Goal: Task Accomplishment & Management: Use online tool/utility

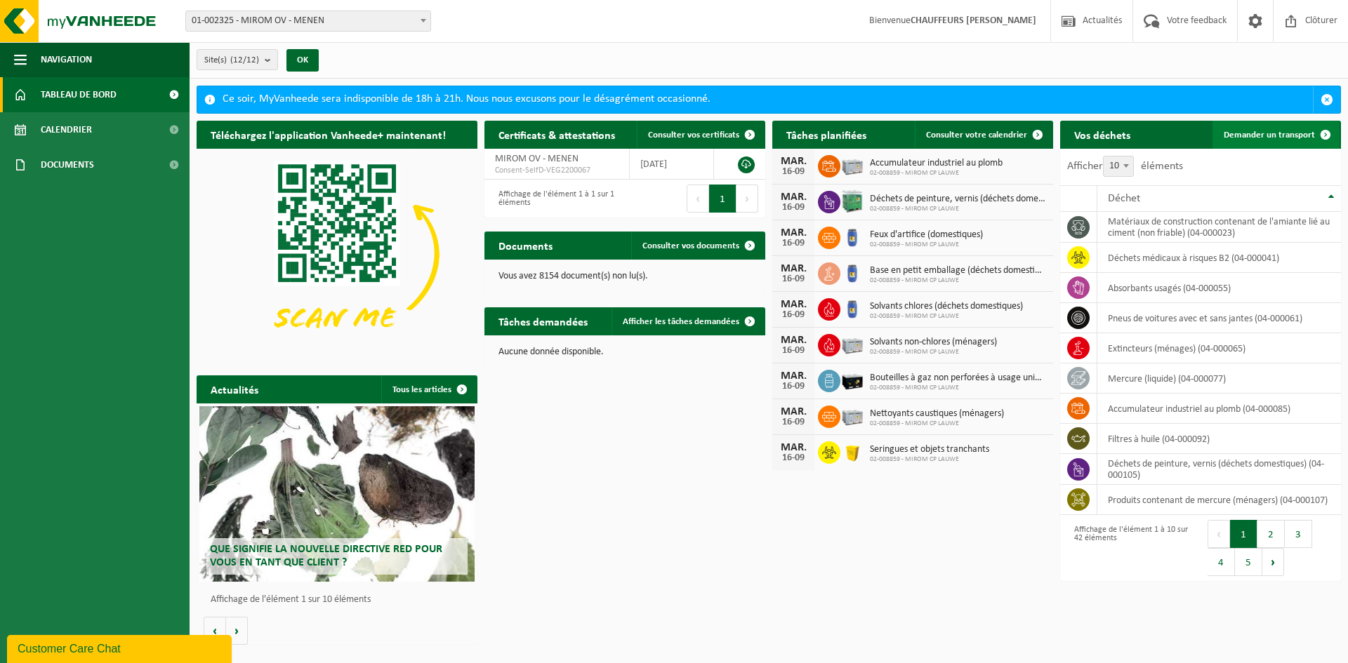
click at [1292, 139] on span "Demander un transport" at bounding box center [1269, 135] width 91 height 9
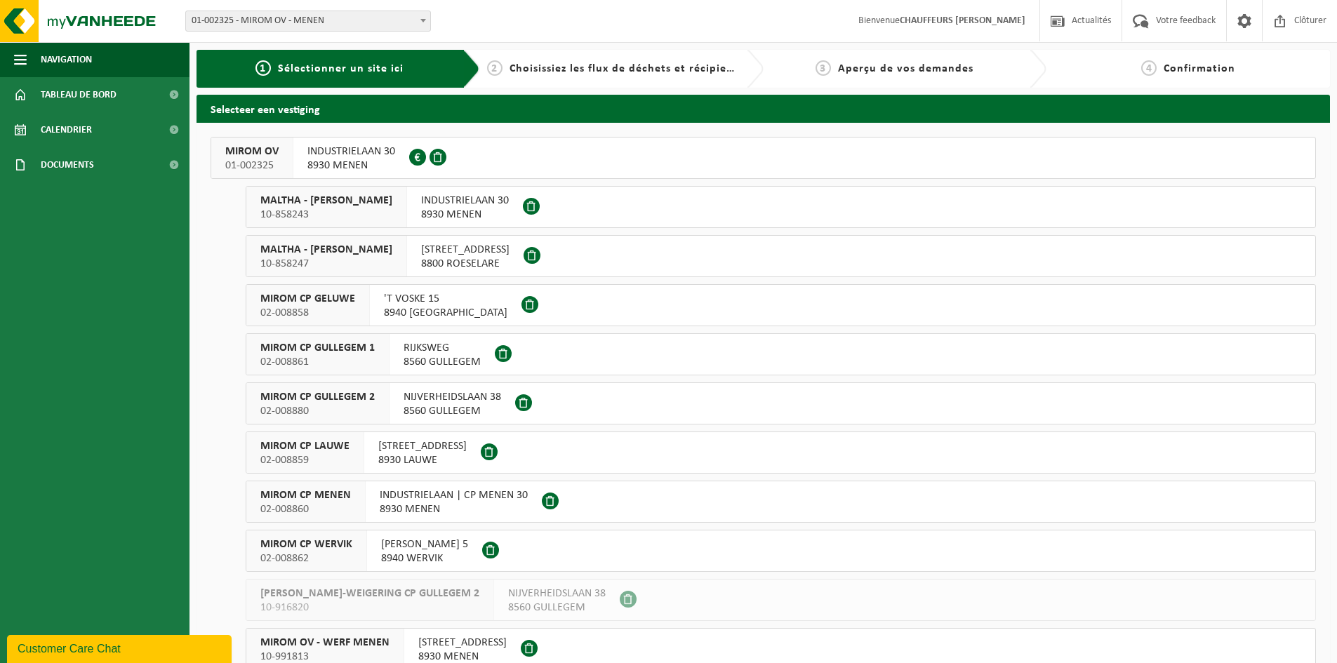
click at [254, 143] on div "MIROM OV 01-002325" at bounding box center [252, 158] width 82 height 41
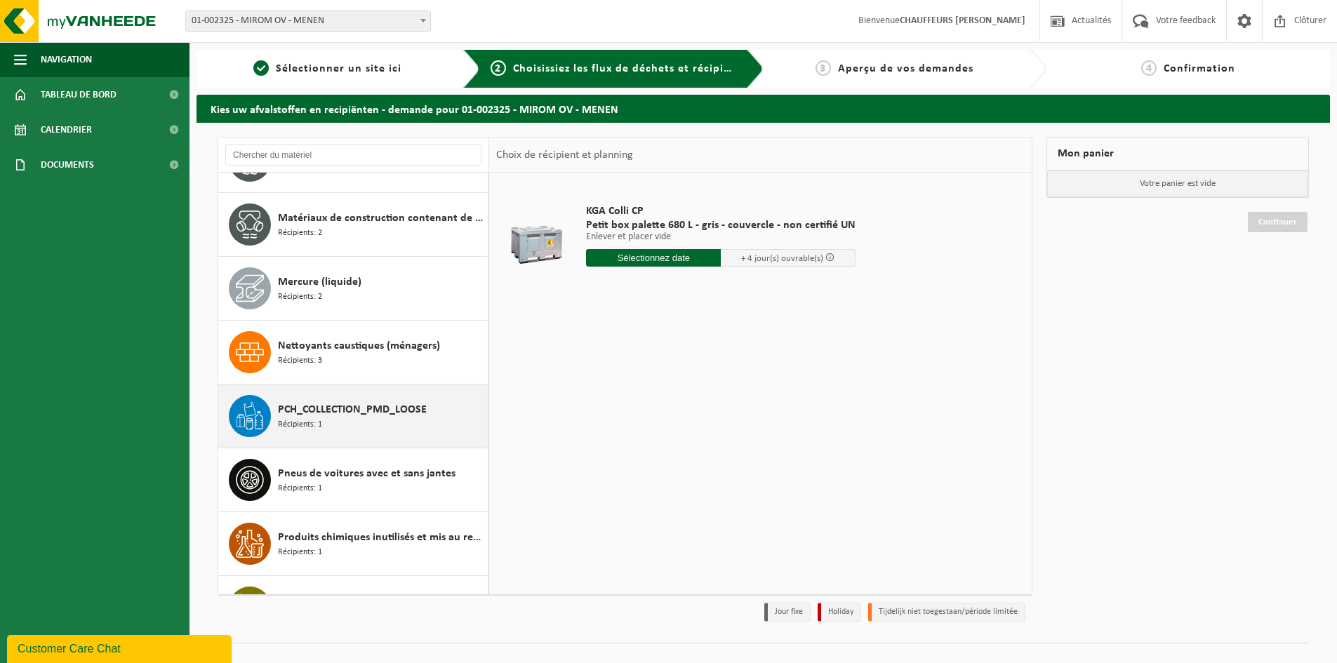
click at [328, 417] on span "PCH_COLLECTION_PMD_LOOSE" at bounding box center [352, 410] width 149 height 17
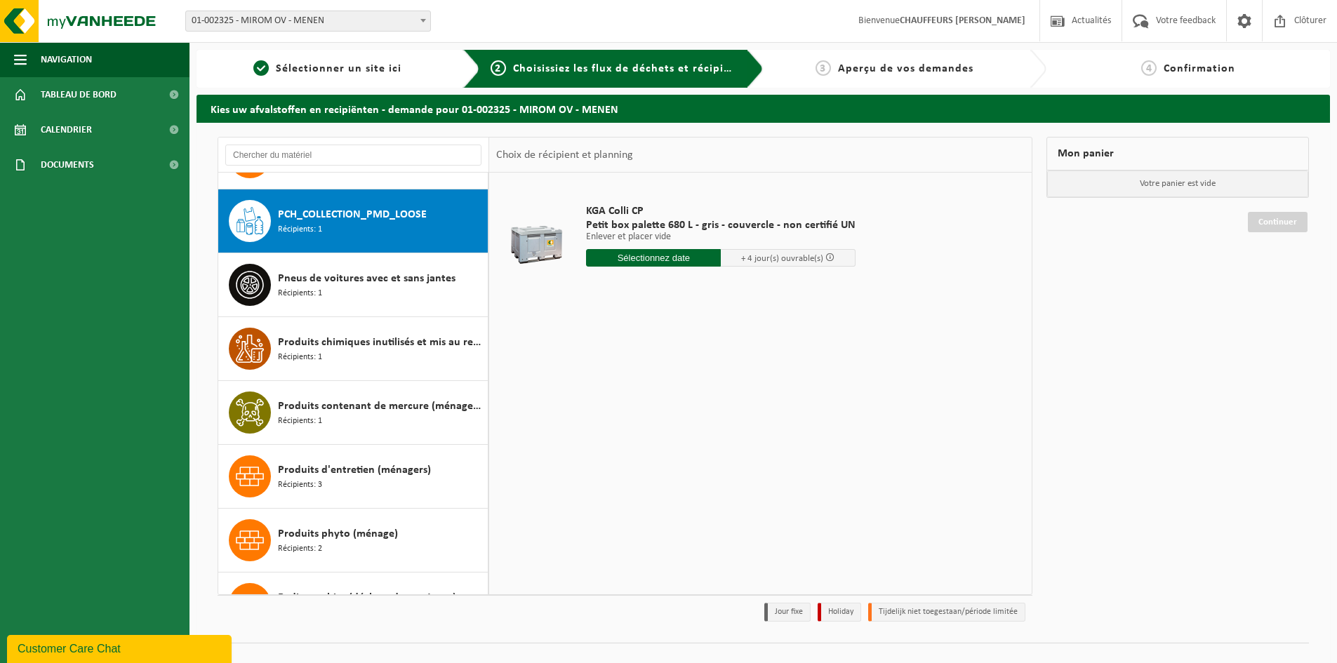
scroll to position [1469, 0]
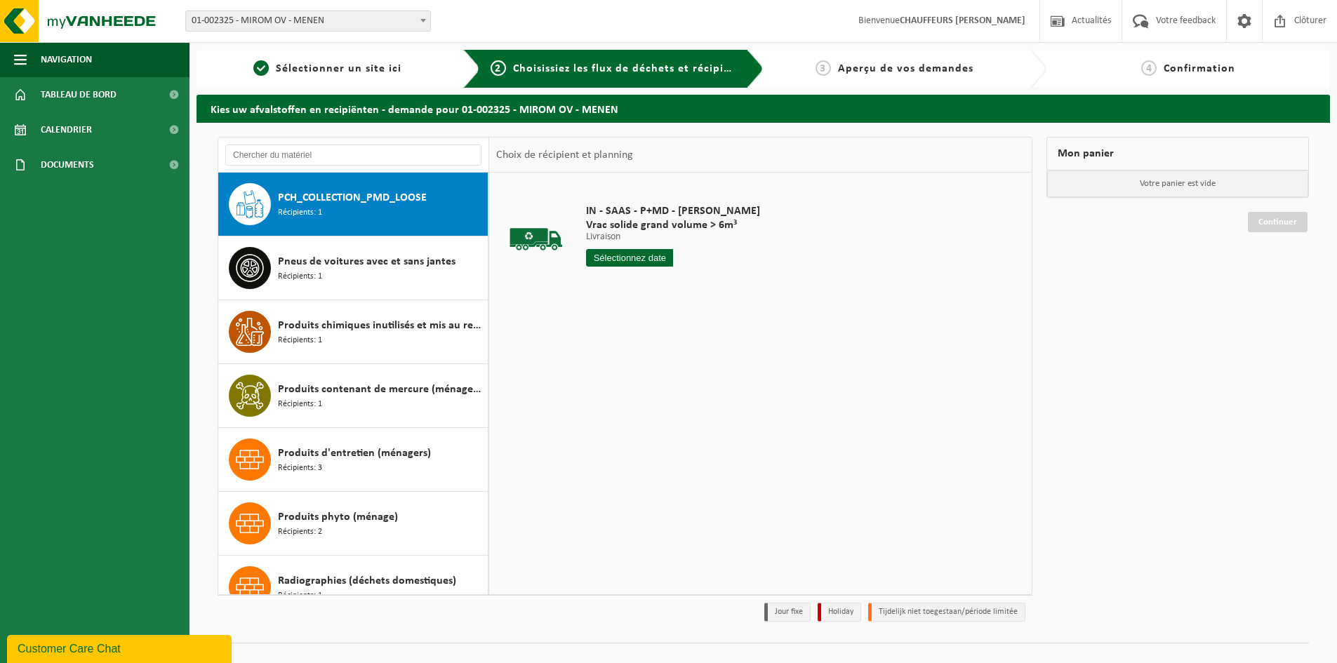
click at [648, 256] on input "text" at bounding box center [629, 258] width 87 height 18
click at [654, 378] on div "17" at bounding box center [649, 382] width 25 height 22
type input "à partir de 2025-09-17"
click at [663, 279] on input "2" at bounding box center [629, 283] width 87 height 18
click at [663, 279] on input "3" at bounding box center [629, 283] width 87 height 18
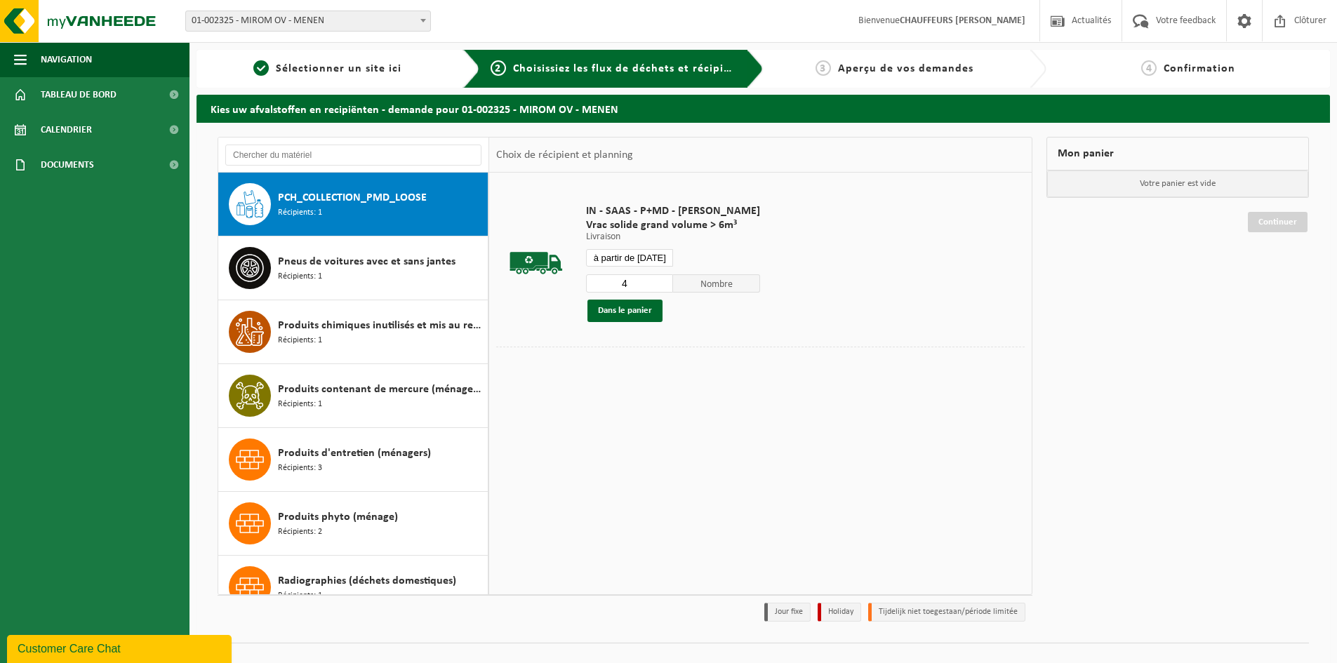
type input "4"
click at [663, 279] on input "4" at bounding box center [629, 283] width 87 height 18
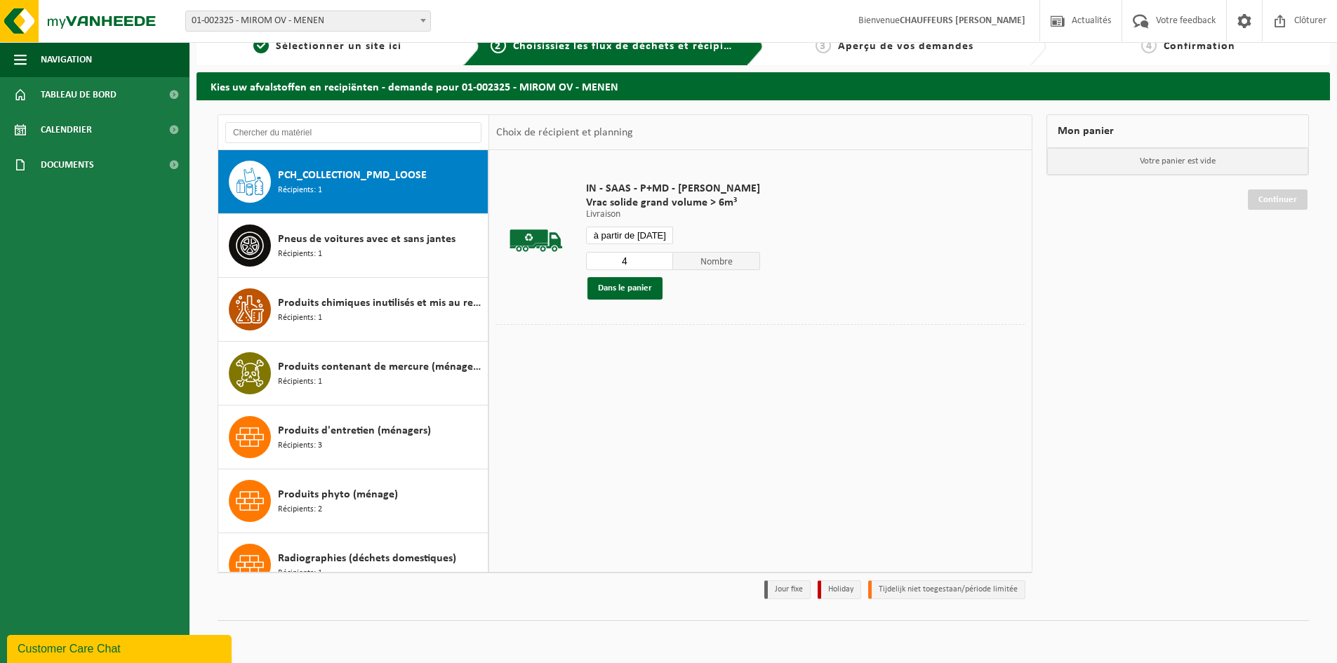
scroll to position [0, 0]
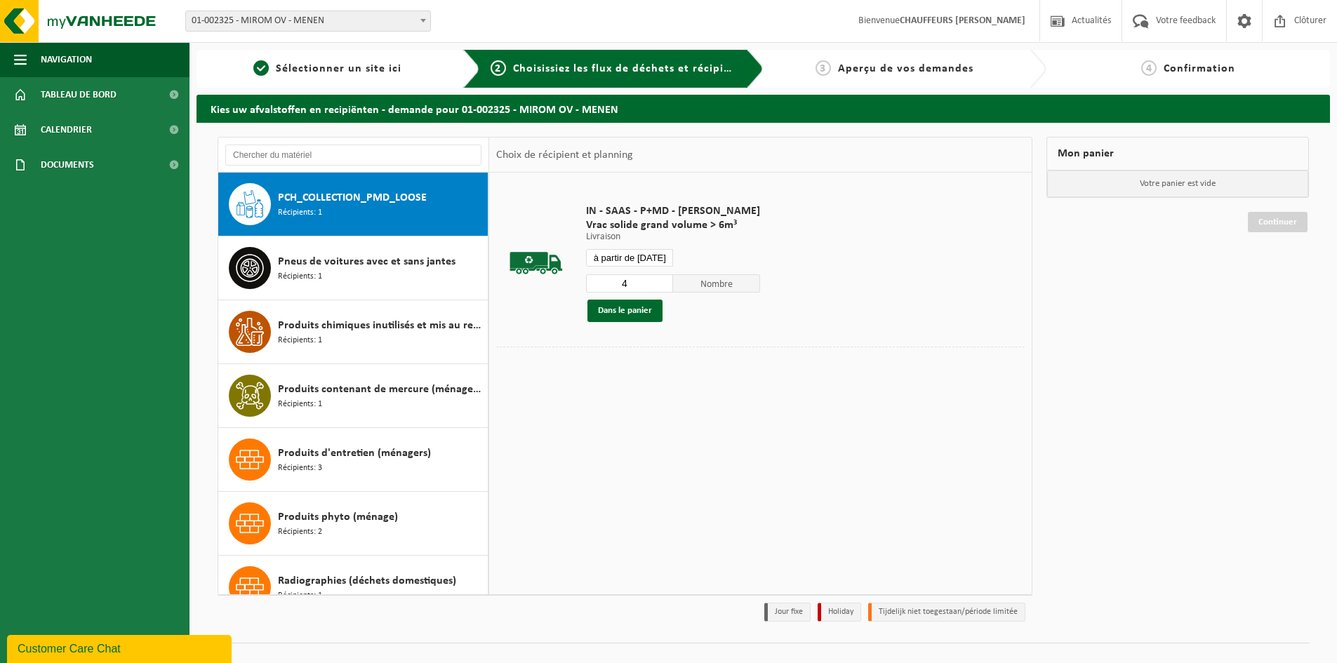
drag, startPoint x: 481, startPoint y: 525, endPoint x: 481, endPoint y: 560, distance: 34.4
click at [481, 560] on div "Accumulateur industriel au plomb Récipients: 1 Acide en petit emballage (déchet…" at bounding box center [353, 384] width 271 height 422
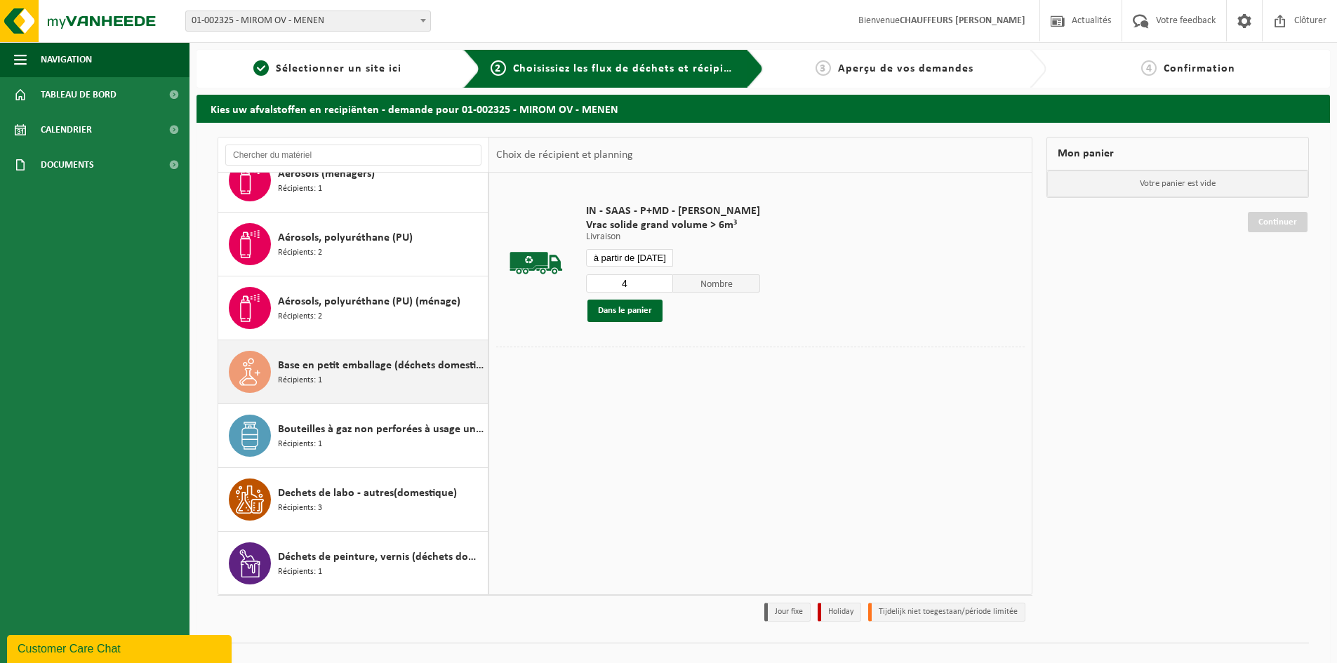
scroll to position [351, 0]
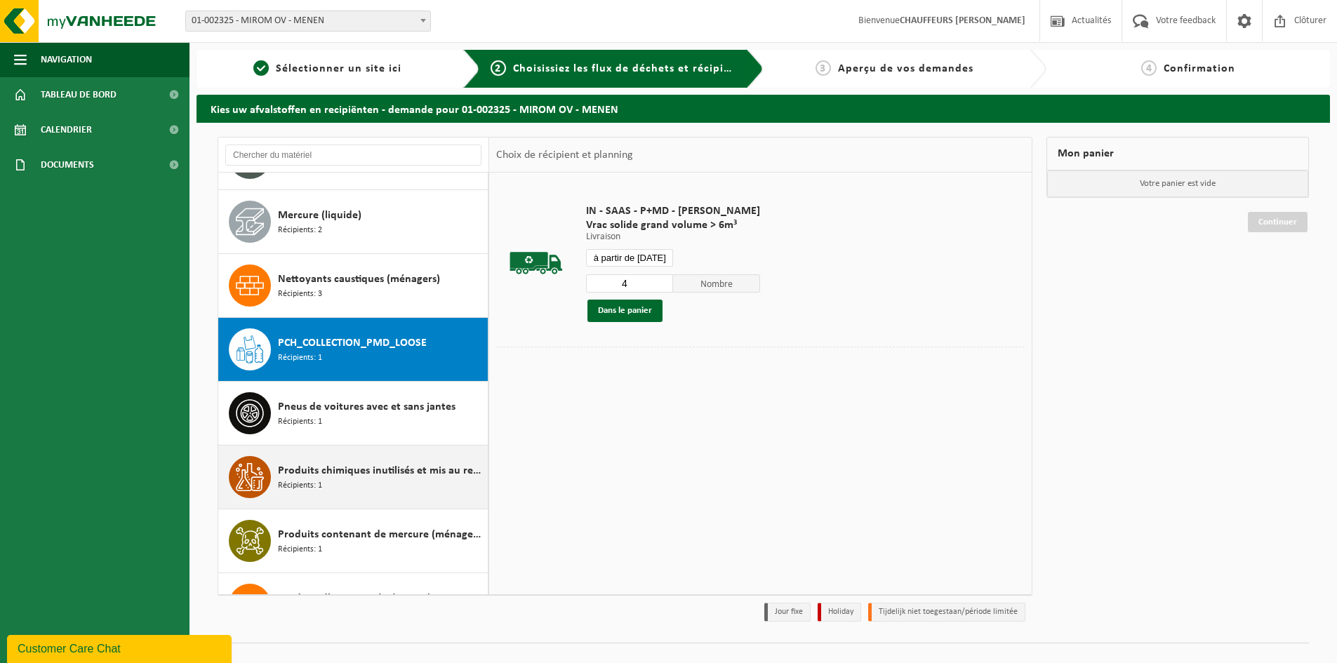
click at [469, 489] on div "Produits chimiques inutilisés et mis au rebut (ménages) Récipients: 1" at bounding box center [381, 477] width 206 height 42
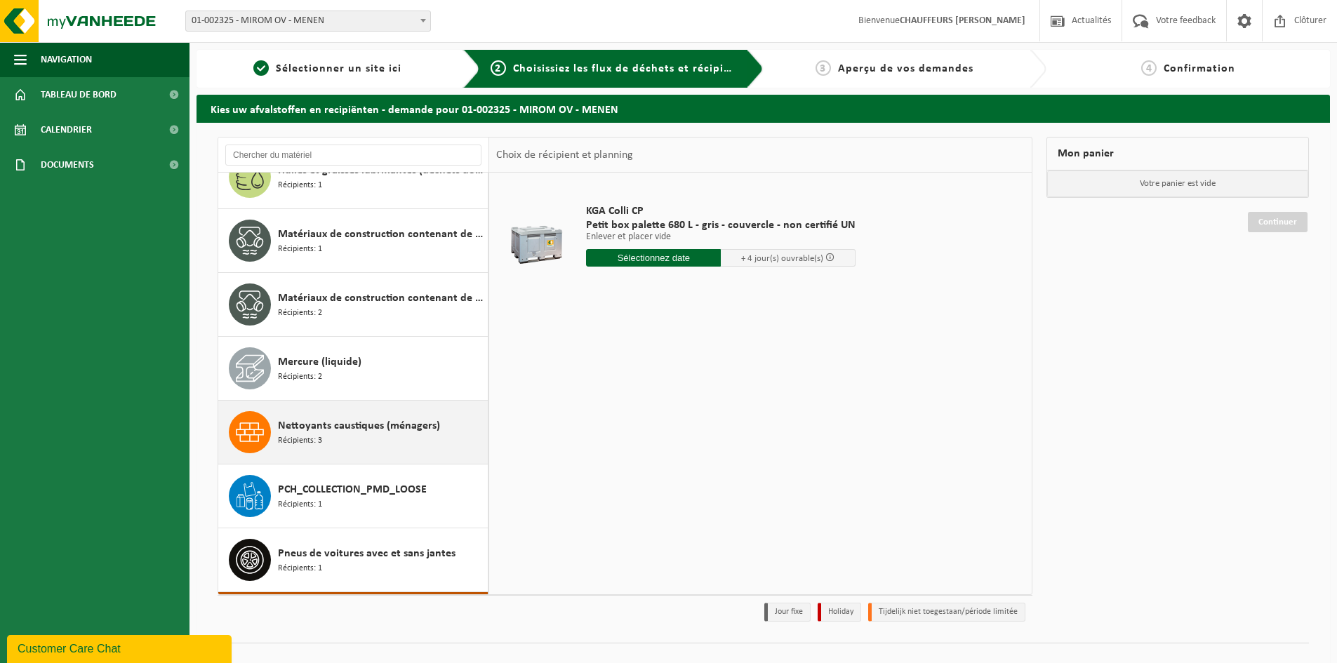
scroll to position [1176, 0]
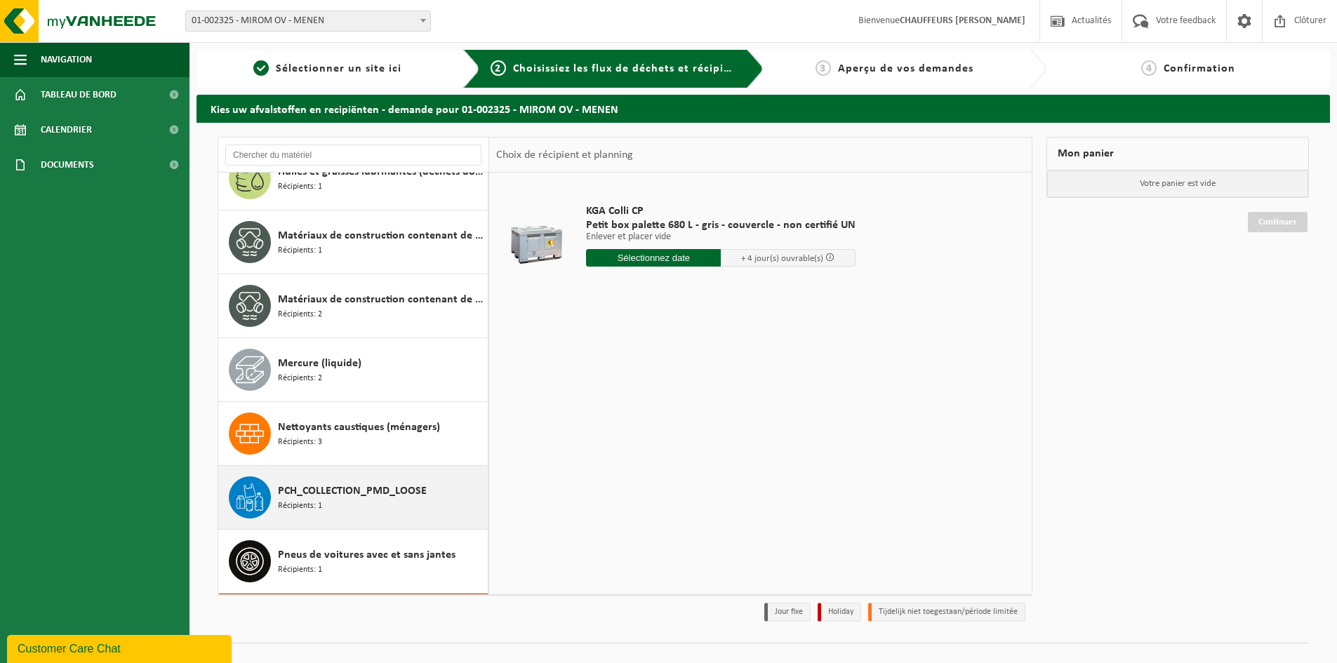
click at [327, 478] on div "PCH_COLLECTION_PMD_LOOSE Récipients: 1" at bounding box center [381, 498] width 206 height 42
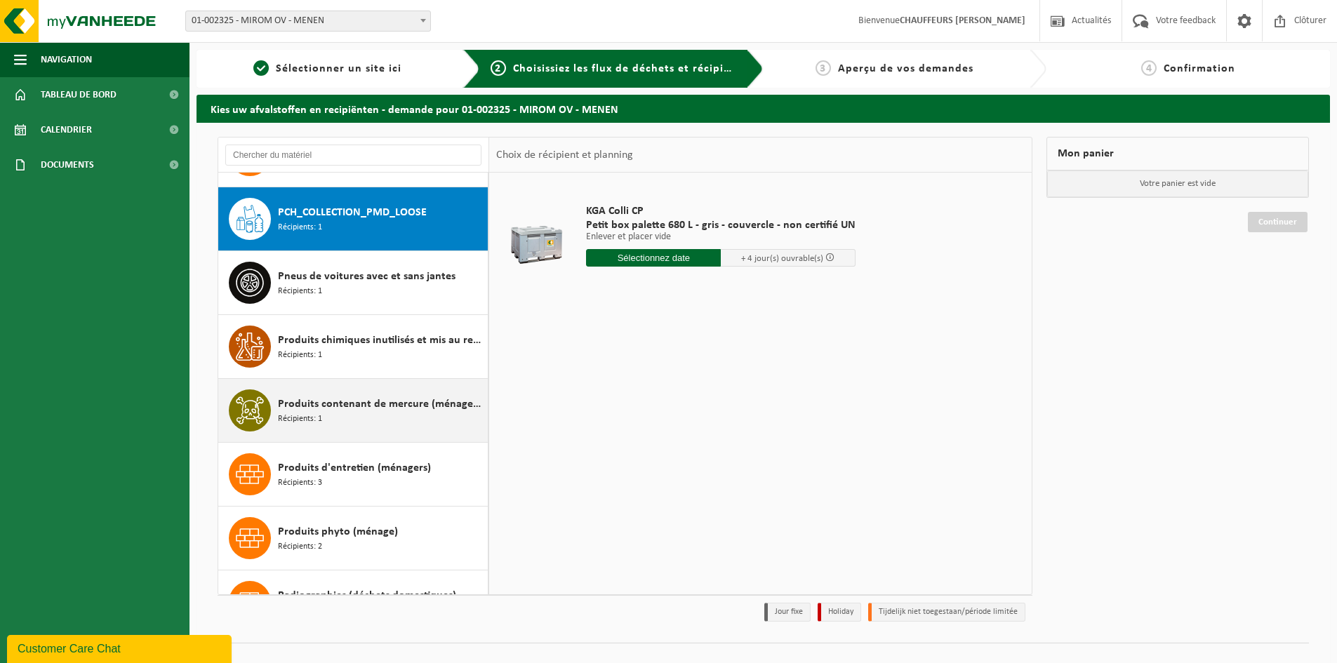
scroll to position [1469, 0]
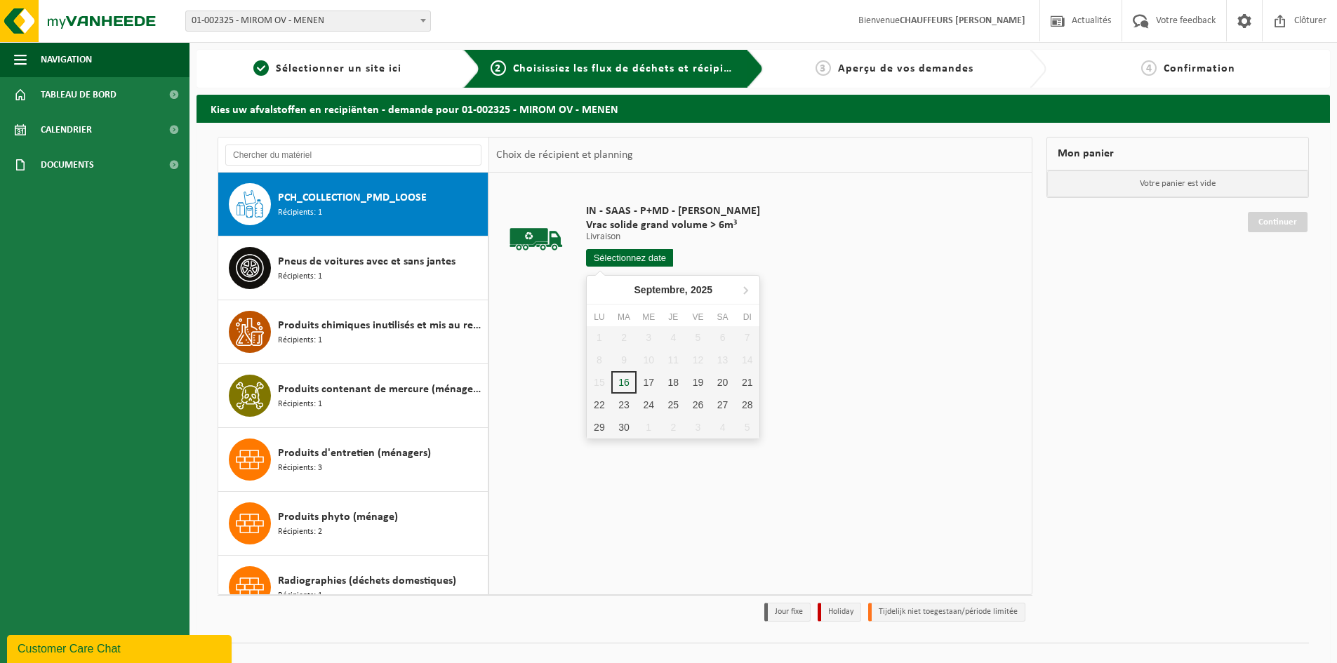
click at [626, 254] on input "text" at bounding box center [629, 258] width 87 height 18
click at [658, 386] on div "17" at bounding box center [649, 382] width 25 height 22
type input "à partir de 2025-09-17"
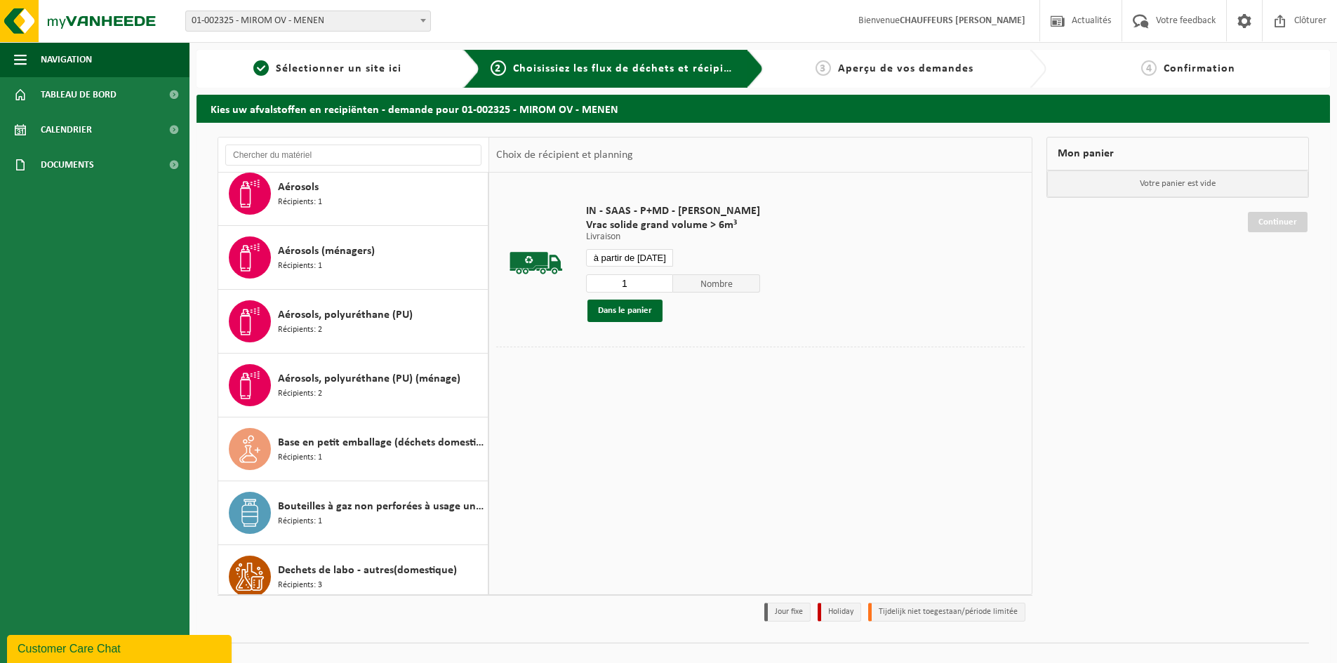
scroll to position [0, 0]
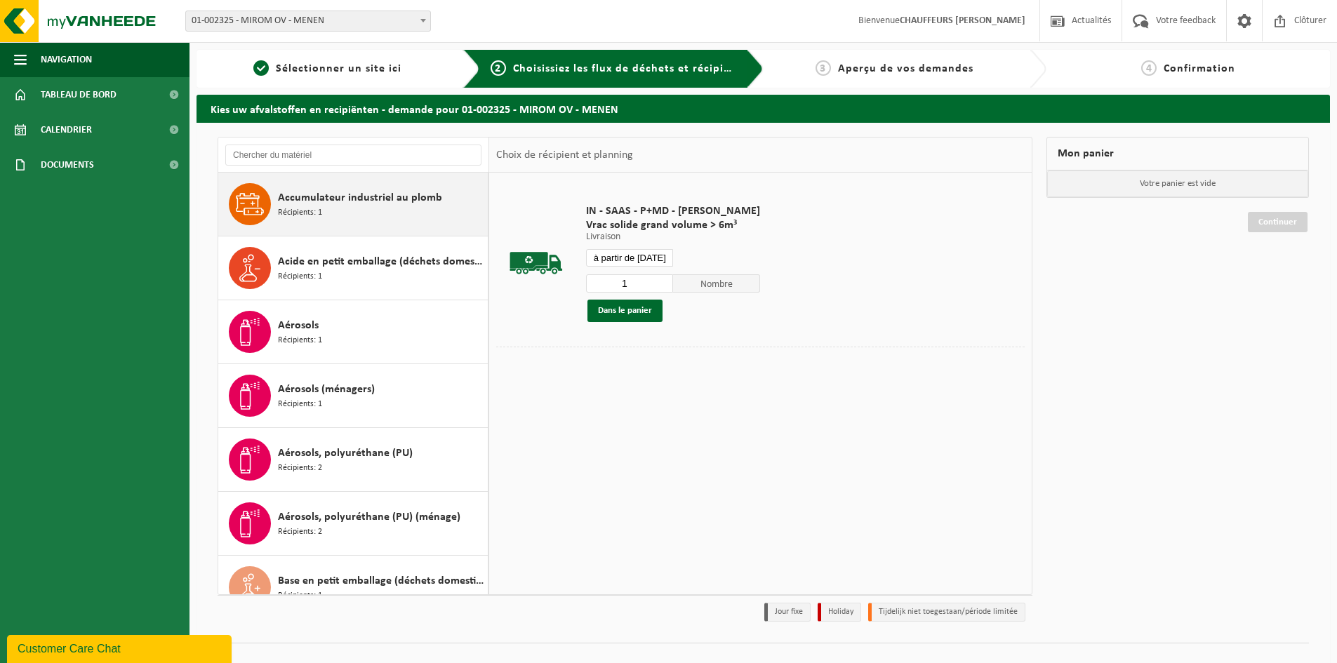
click at [471, 227] on div "Accumulateur industriel au plomb Récipients: 1" at bounding box center [353, 204] width 270 height 63
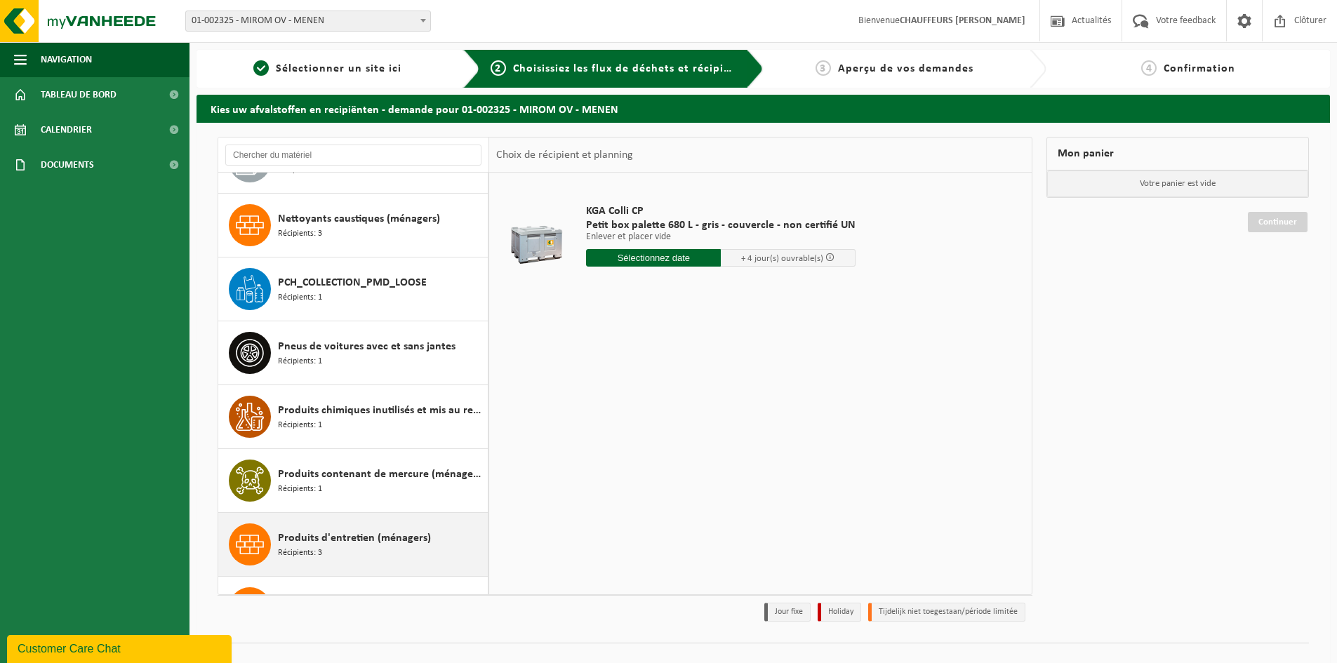
click at [466, 567] on div "Produits d'entretien (ménagers) Récipients: 3" at bounding box center [353, 544] width 270 height 63
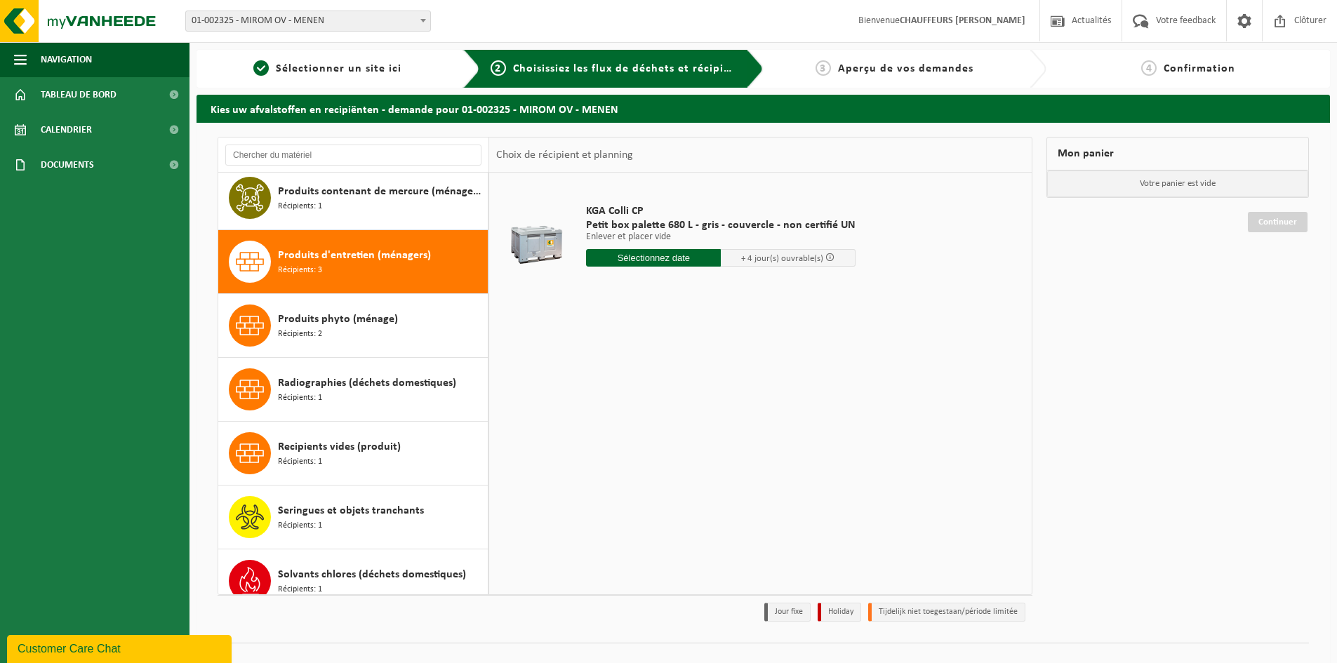
scroll to position [1725, 0]
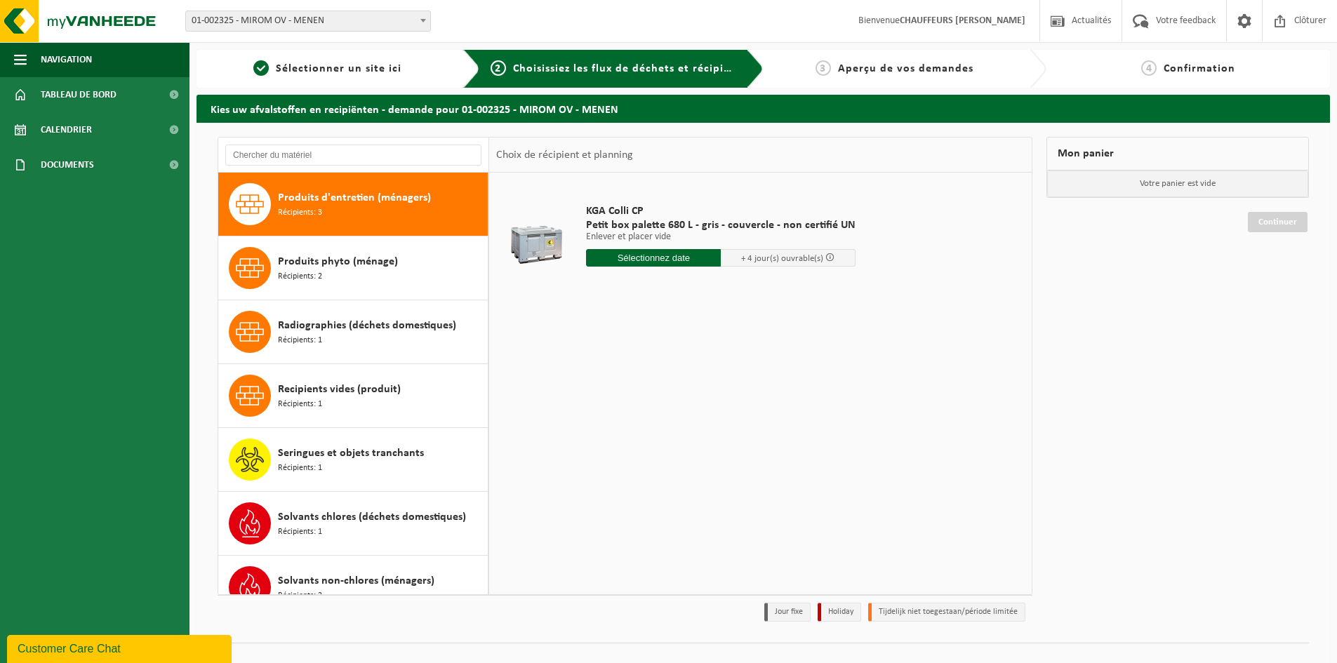
drag, startPoint x: 468, startPoint y: 567, endPoint x: 503, endPoint y: 489, distance: 86.1
click at [489, 529] on div "Accumulateur industriel au plomb Récipients: 1 Acide en petit emballage (déchet…" at bounding box center [353, 384] width 271 height 422
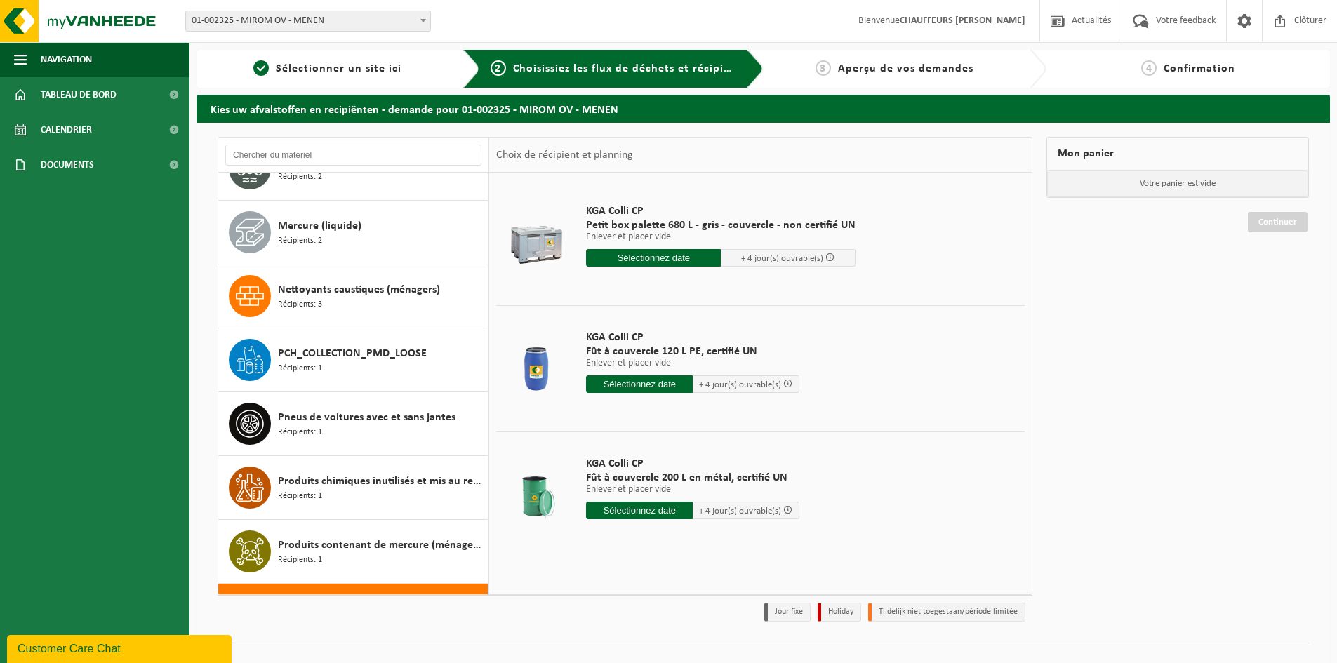
scroll to position [1217, 0]
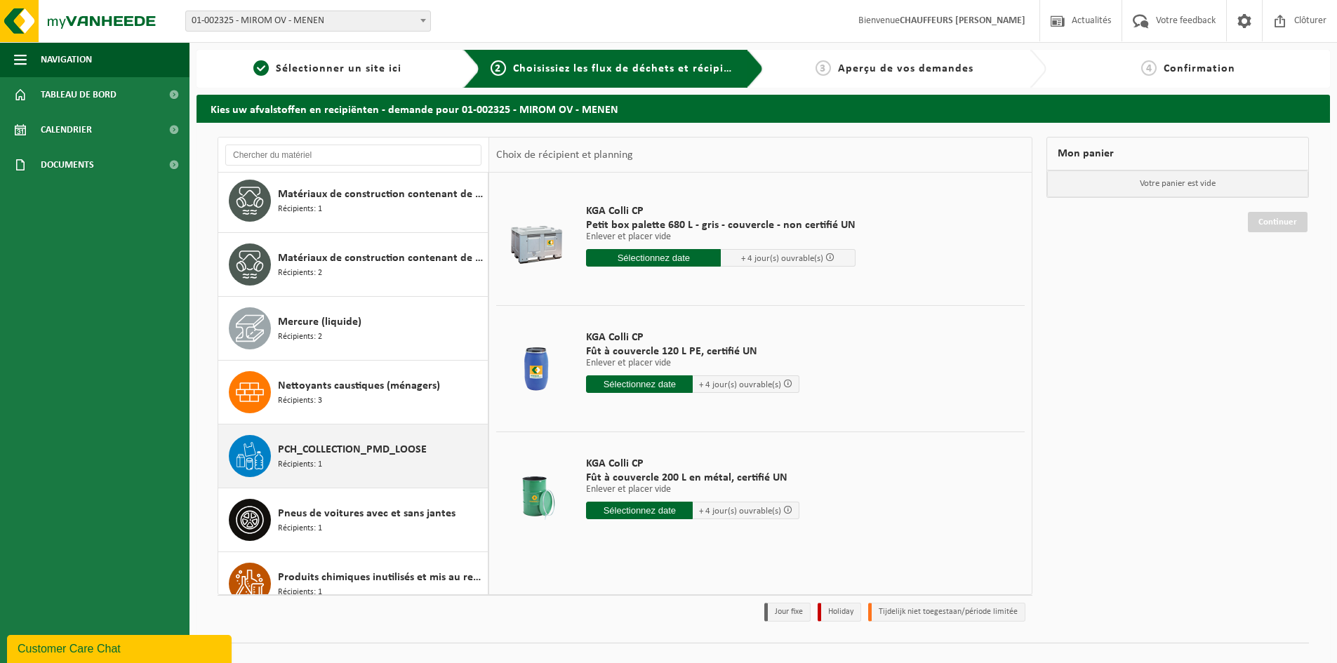
click at [324, 445] on span "PCH_COLLECTION_PMD_LOOSE" at bounding box center [352, 450] width 149 height 17
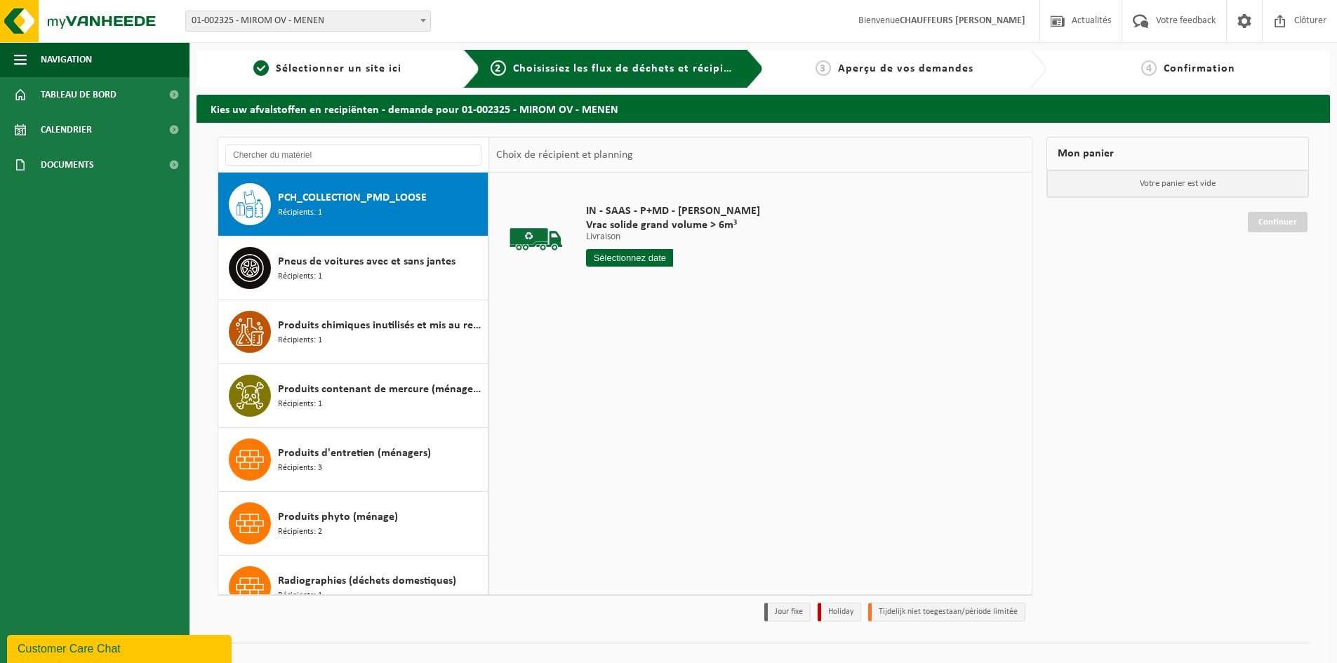
scroll to position [1399, 0]
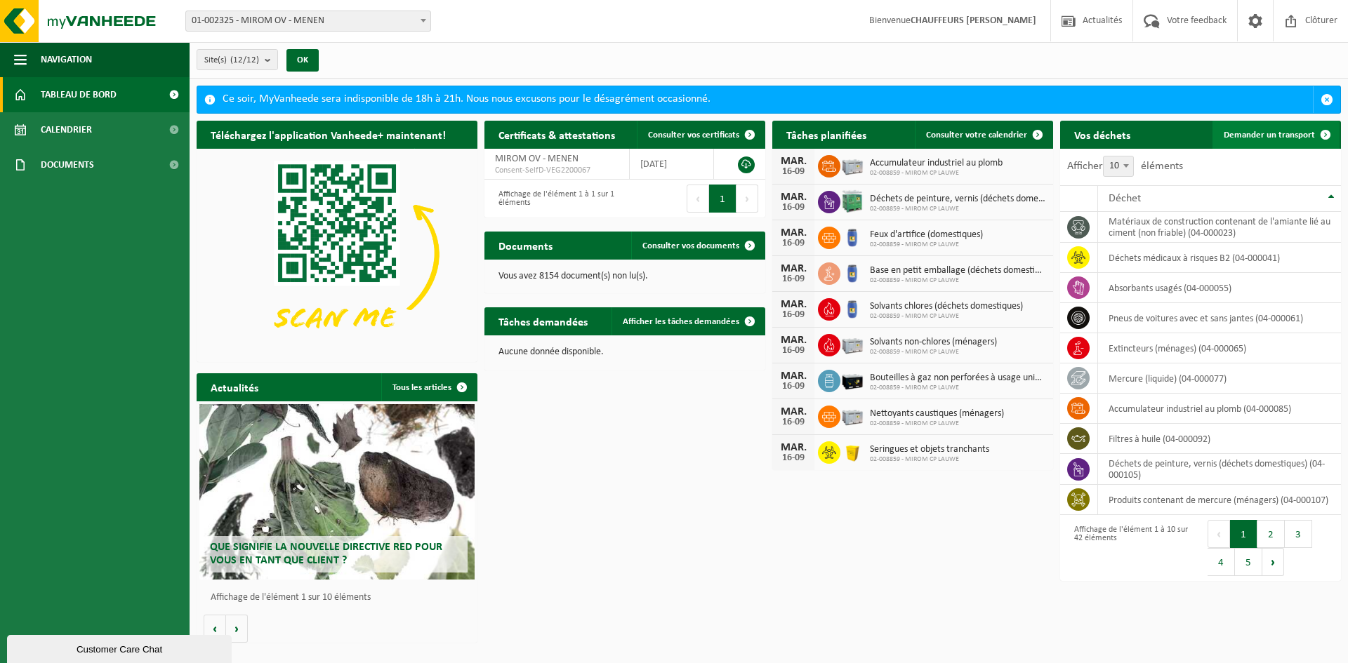
click at [721, 138] on span "Demander un transport" at bounding box center [1269, 135] width 91 height 9
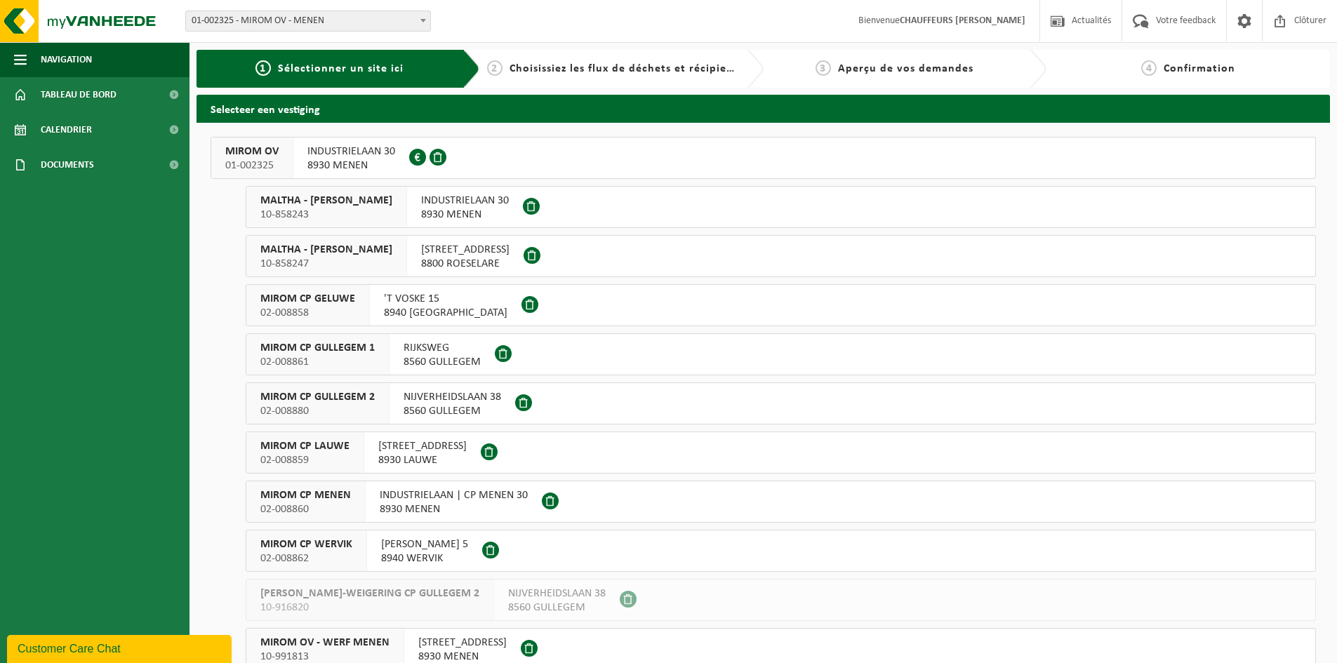
click at [265, 158] on span "MIROM OV" at bounding box center [251, 152] width 53 height 14
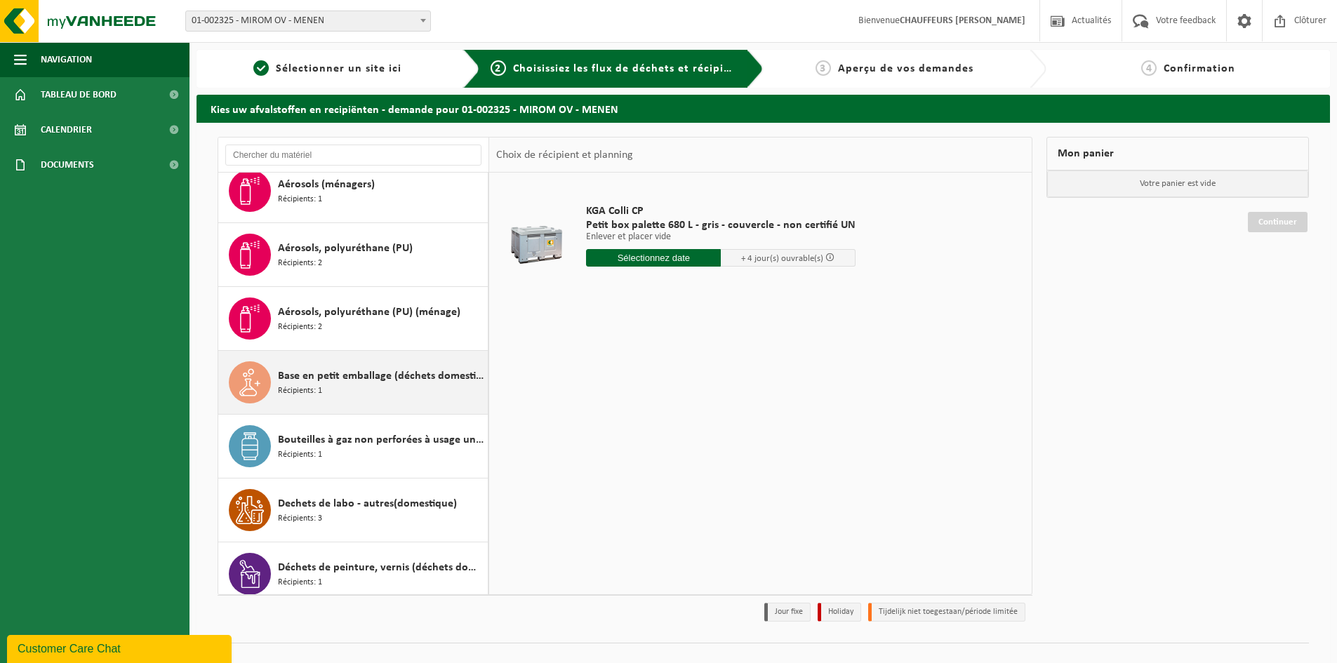
scroll to position [211, 0]
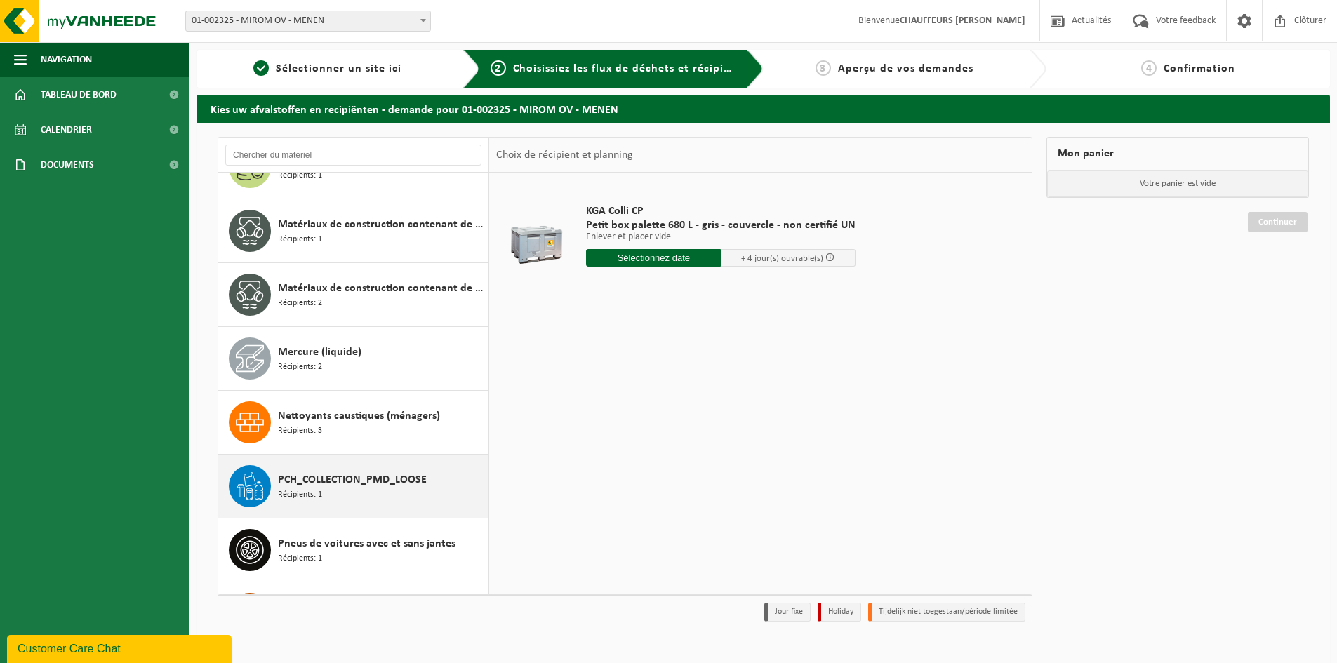
click at [352, 479] on span "PCH_COLLECTION_PMD_LOOSE" at bounding box center [352, 480] width 149 height 17
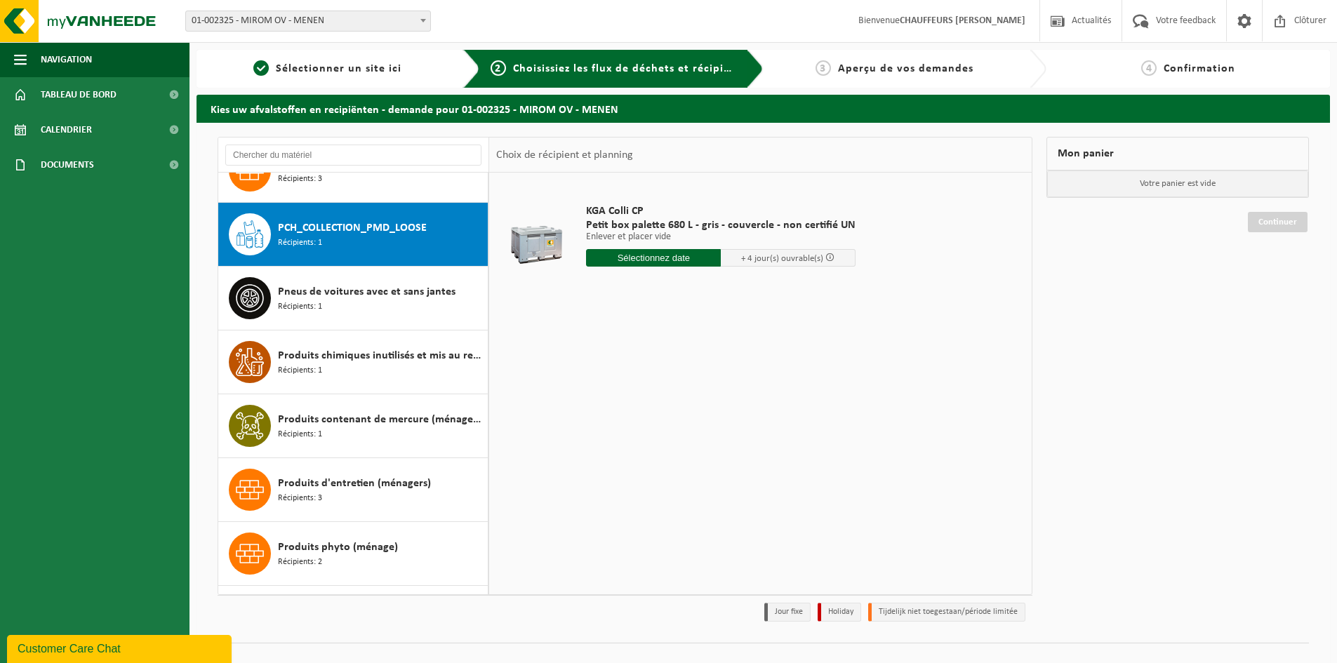
scroll to position [1469, 0]
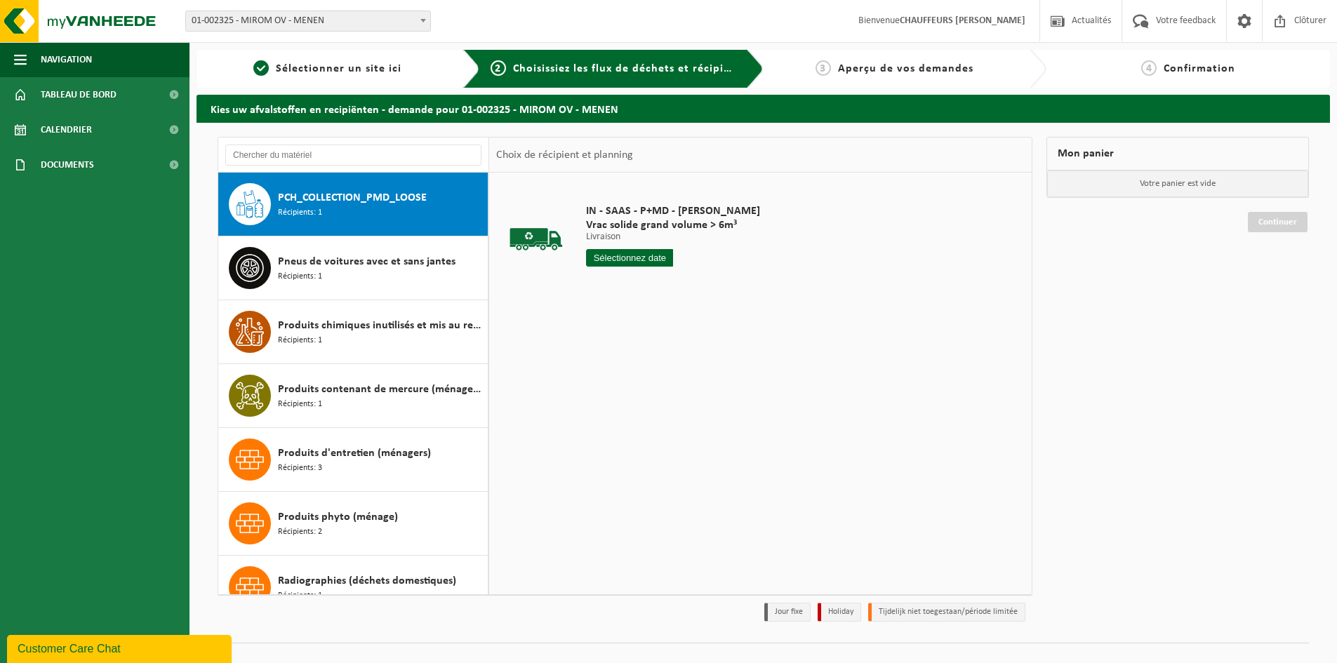
click at [614, 259] on input "text" at bounding box center [629, 258] width 87 height 18
click at [650, 385] on div "17" at bounding box center [649, 382] width 25 height 22
type input "à partir de 2025-09-17"
click at [660, 278] on input "2" at bounding box center [629, 283] width 87 height 18
click at [660, 278] on input "3" at bounding box center [629, 283] width 87 height 18
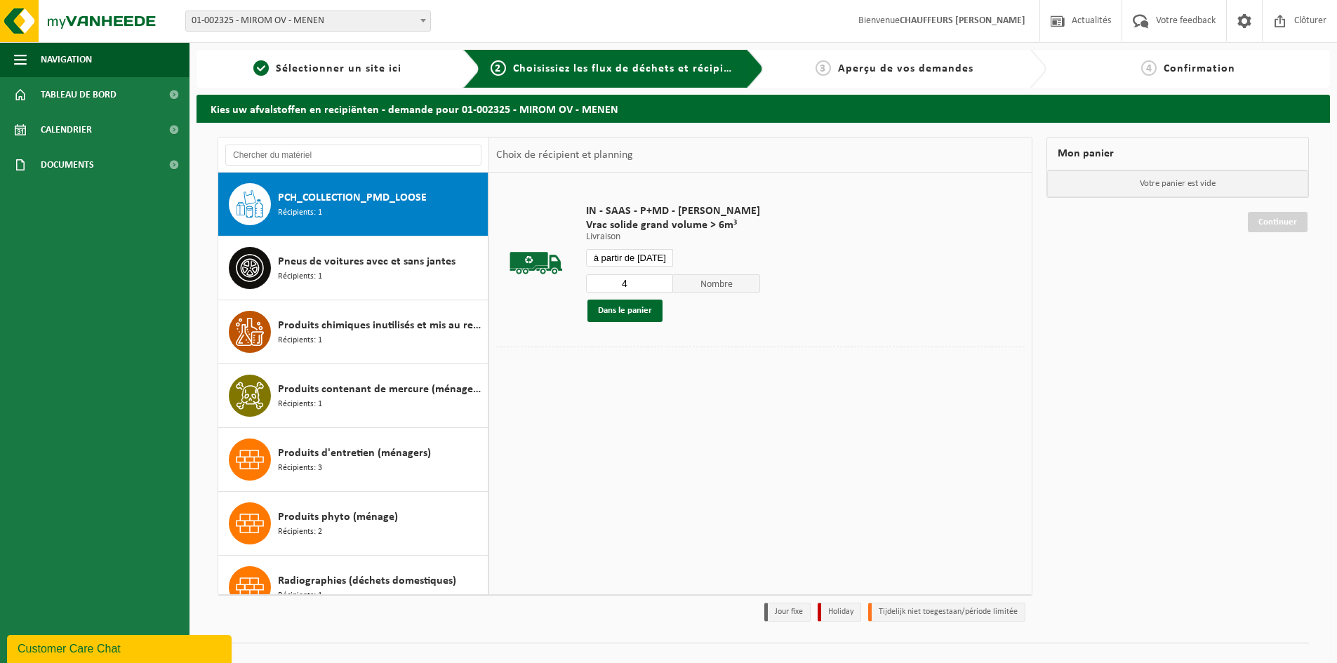
click at [660, 278] on input "4" at bounding box center [629, 283] width 87 height 18
type input "5"
click at [660, 278] on input "5" at bounding box center [629, 283] width 87 height 18
click at [641, 312] on button "Dans le panier" at bounding box center [625, 311] width 75 height 22
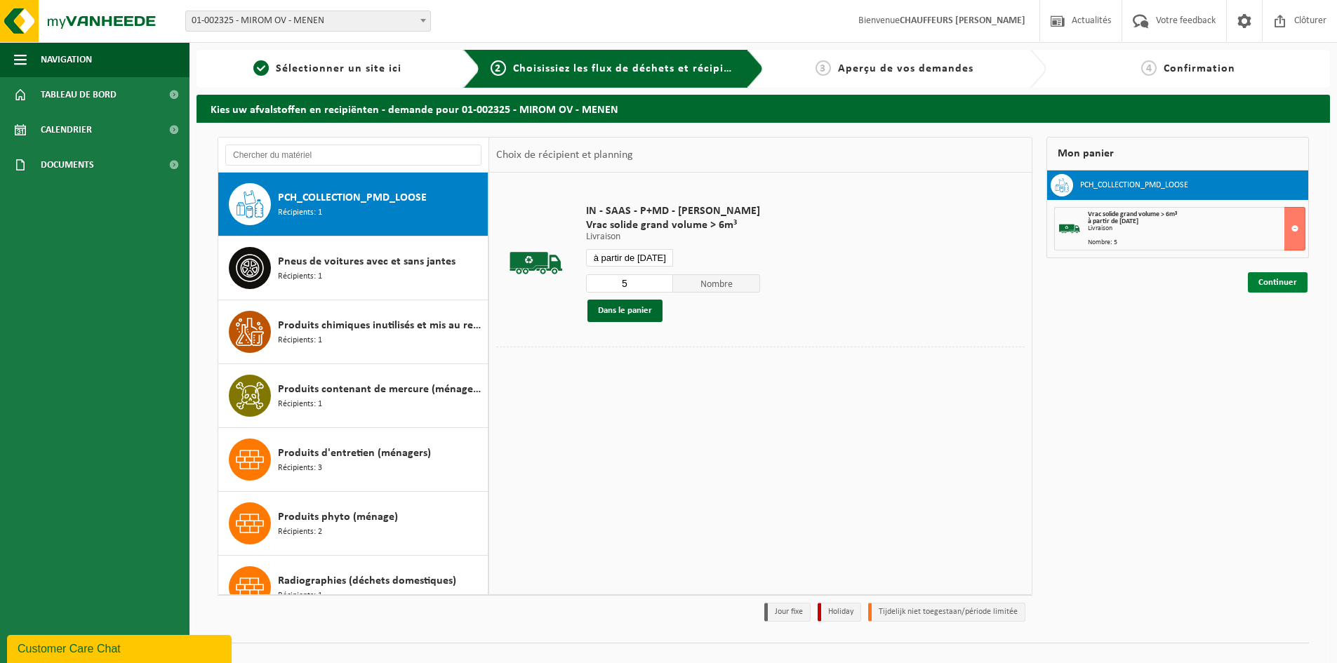
click at [1290, 276] on link "Continuer" at bounding box center [1278, 282] width 60 height 20
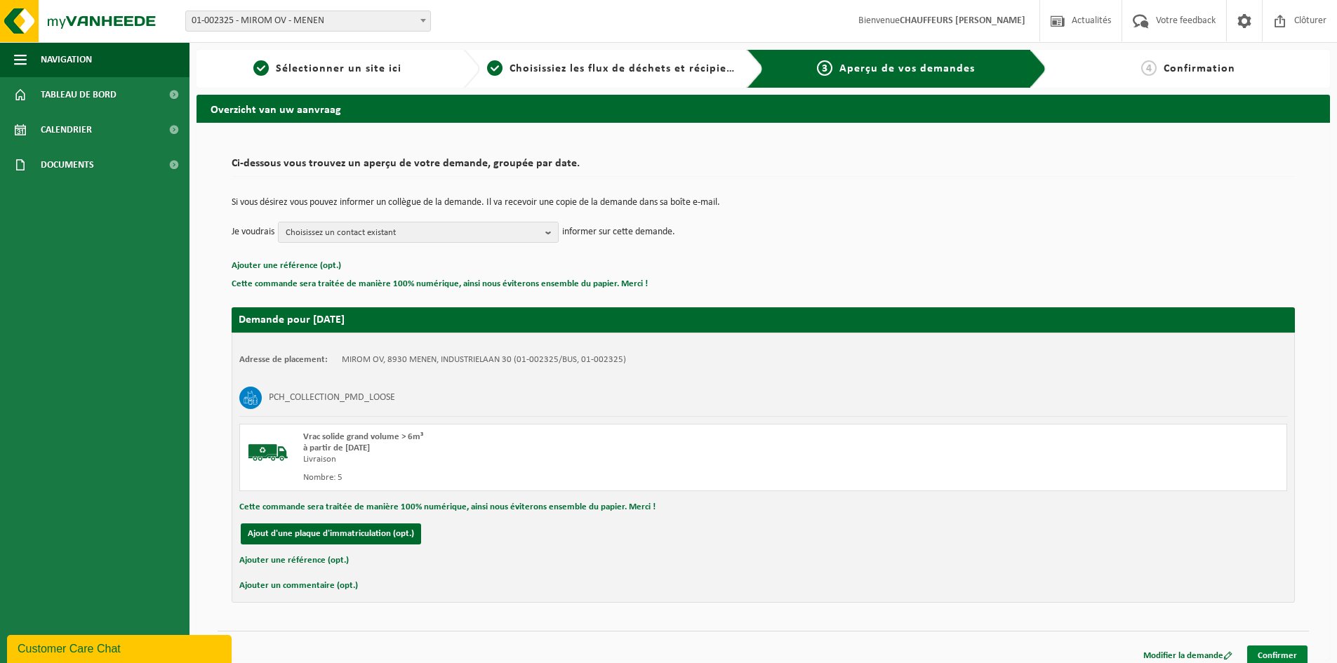
click at [1295, 654] on link "Confirmer" at bounding box center [1278, 656] width 60 height 20
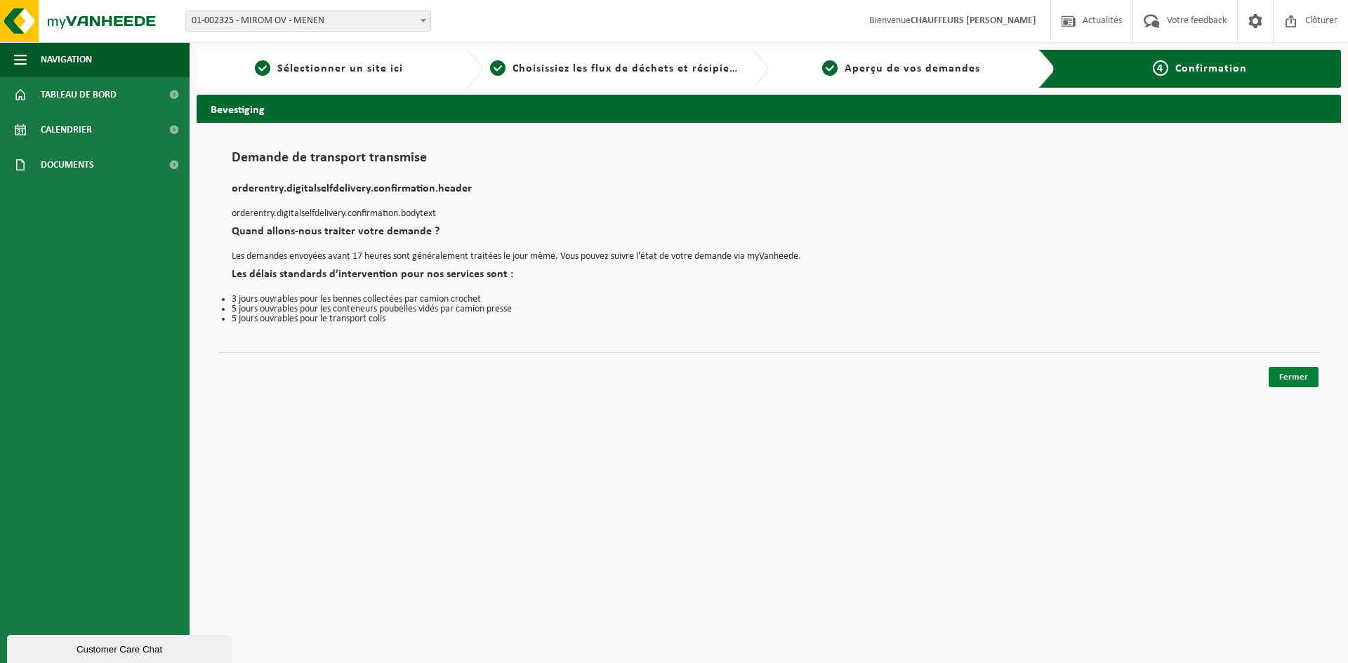
click at [1290, 374] on link "Fermer" at bounding box center [1294, 377] width 50 height 20
